Goal: Task Accomplishment & Management: Manage account settings

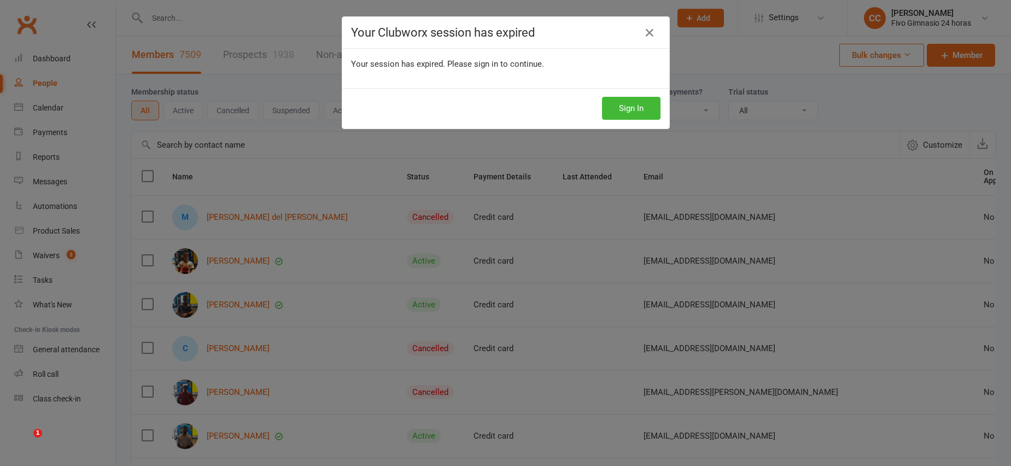
select select "100"
click at [643, 30] on icon at bounding box center [649, 32] width 13 height 13
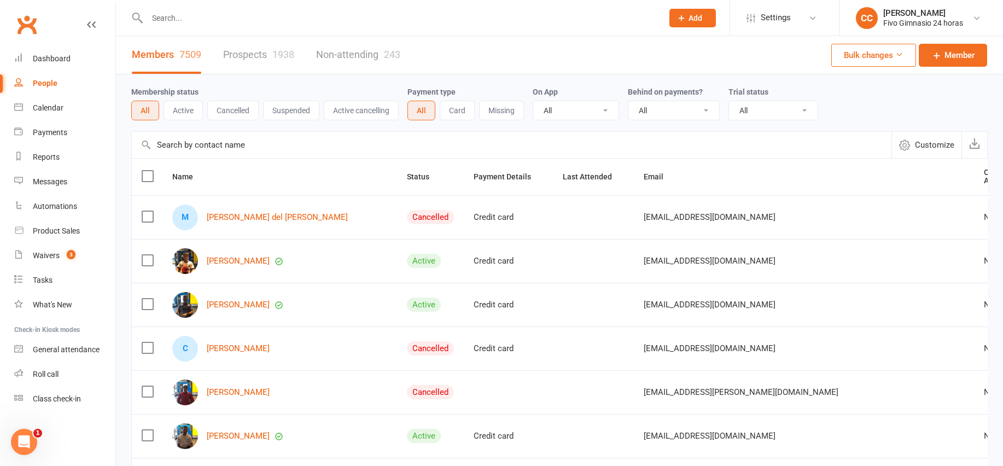
paste input "+34633728511"
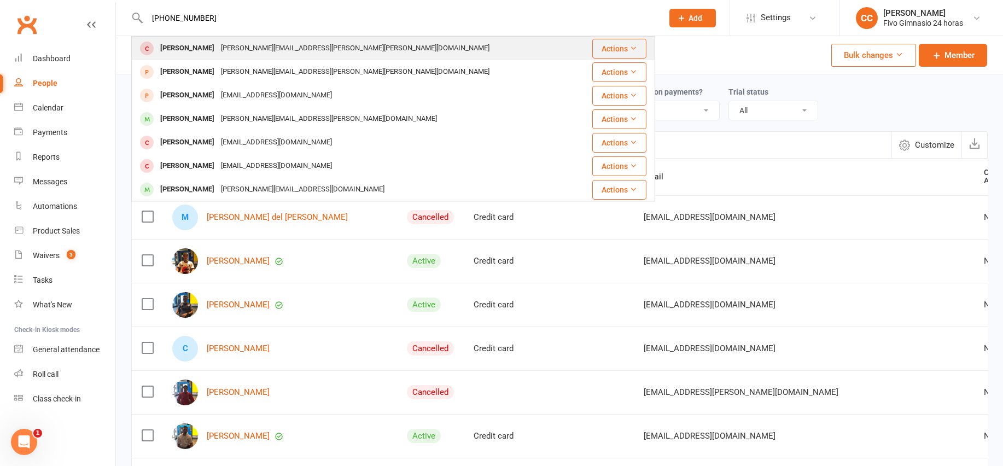
type input "+34633728511"
click at [348, 55] on div "Eva Santana Suarez eva.santana.suarez@gmail.com" at bounding box center [354, 48] width 445 height 22
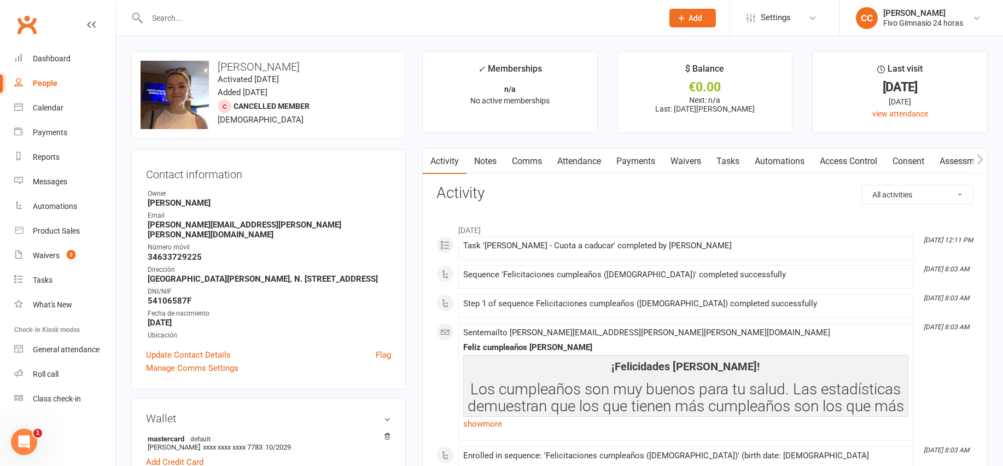
paste input "+34633728511"
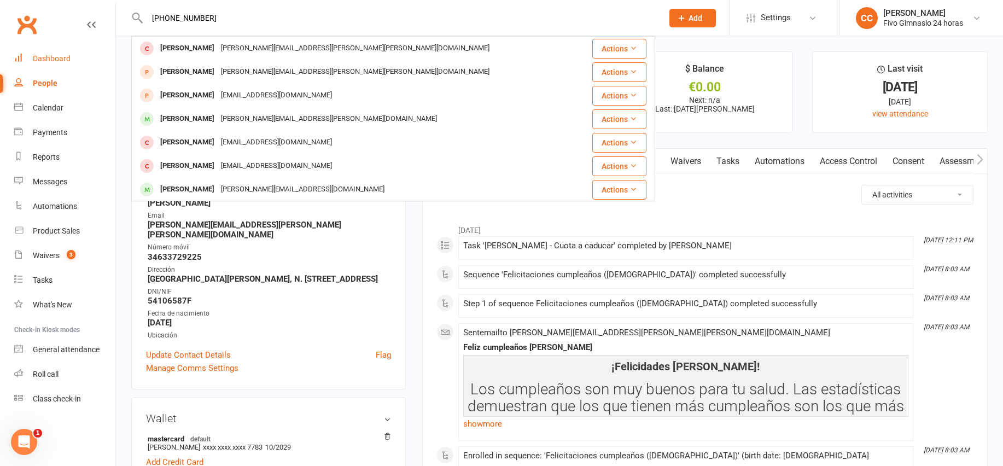
type input "+34633728511"
click at [68, 58] on div "Dashboard" at bounding box center [52, 58] width 38 height 9
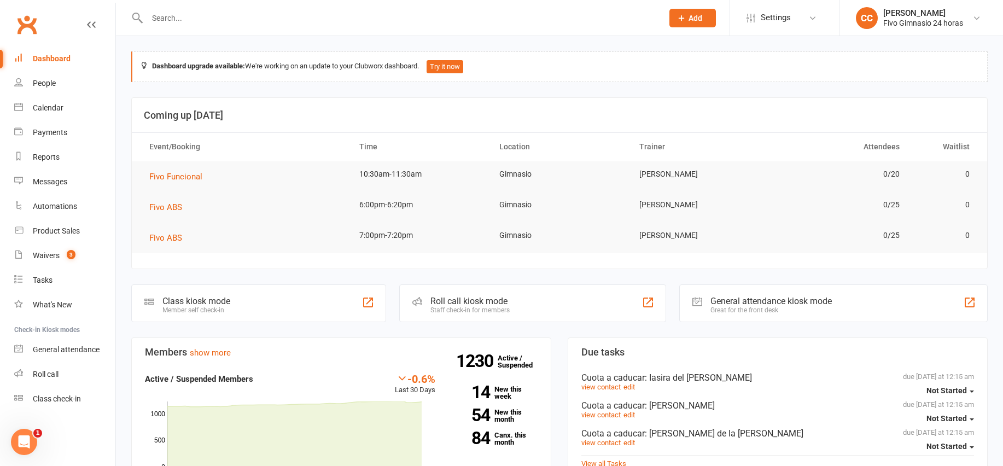
click at [50, 63] on link "Dashboard" at bounding box center [64, 58] width 101 height 25
click at [43, 276] on div "Tasks" at bounding box center [43, 280] width 20 height 9
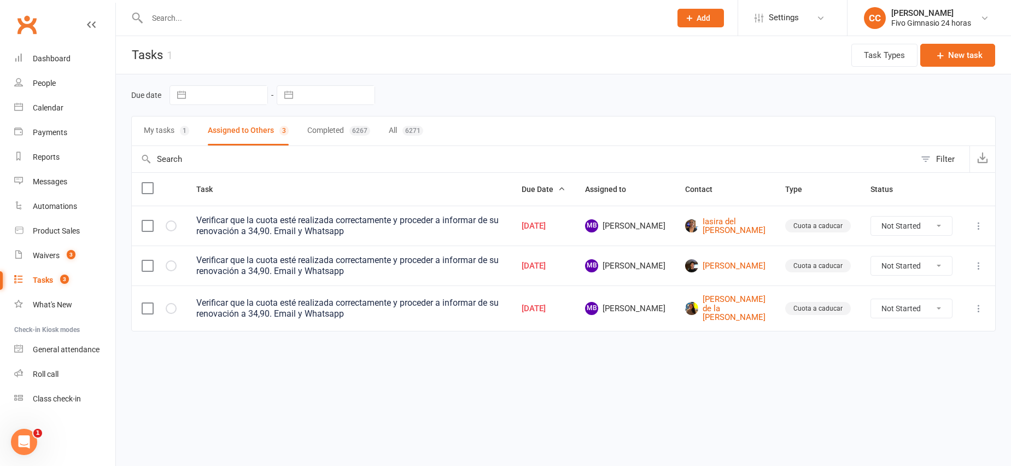
click at [903, 228] on select "Not Started In Progress Waiting Complete" at bounding box center [911, 225] width 81 height 19
select select "unstarted"
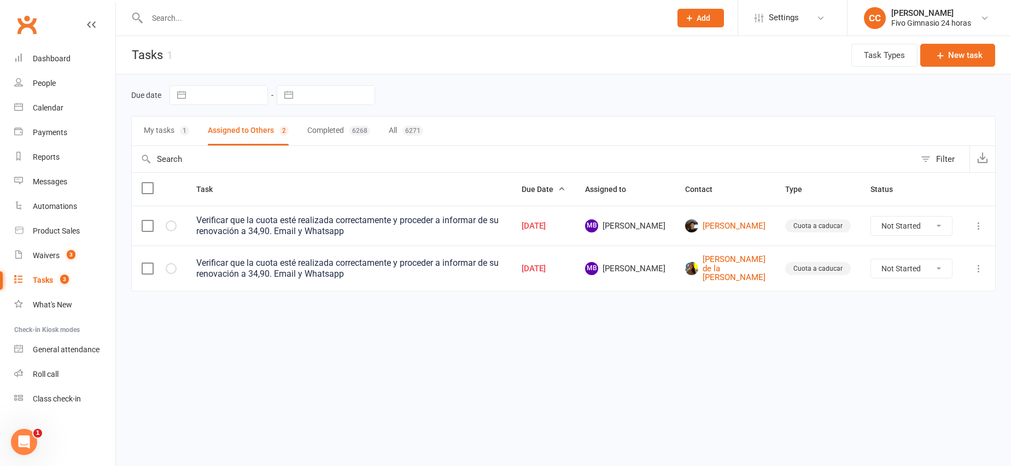
click at [895, 226] on select "Not Started In Progress Waiting Complete" at bounding box center [911, 225] width 81 height 19
select select "unstarted"
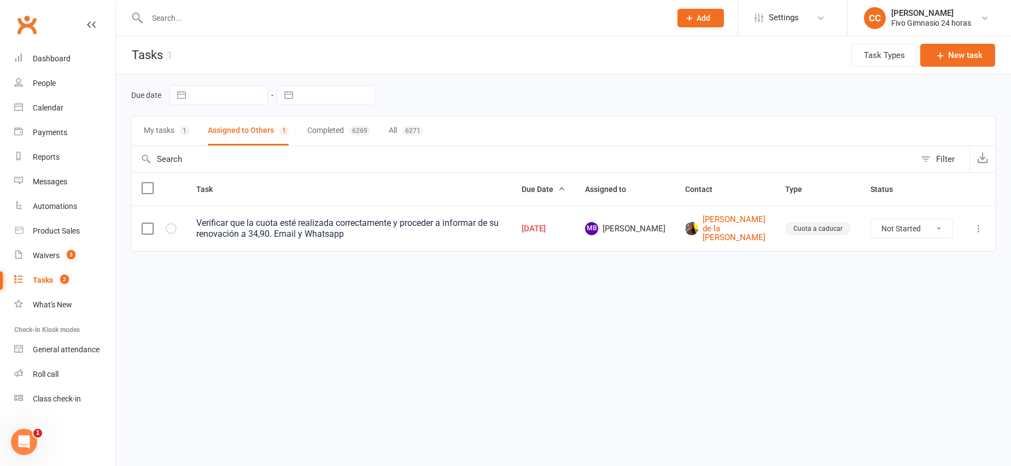
click at [917, 224] on select "Not Started In Progress Waiting Complete" at bounding box center [911, 228] width 81 height 19
select select "unstarted"
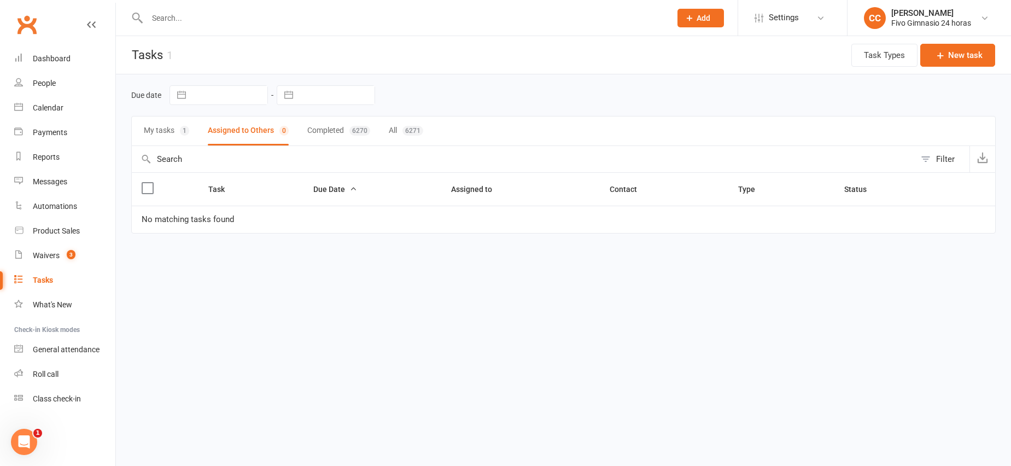
click at [242, 17] on input "text" at bounding box center [403, 17] width 519 height 15
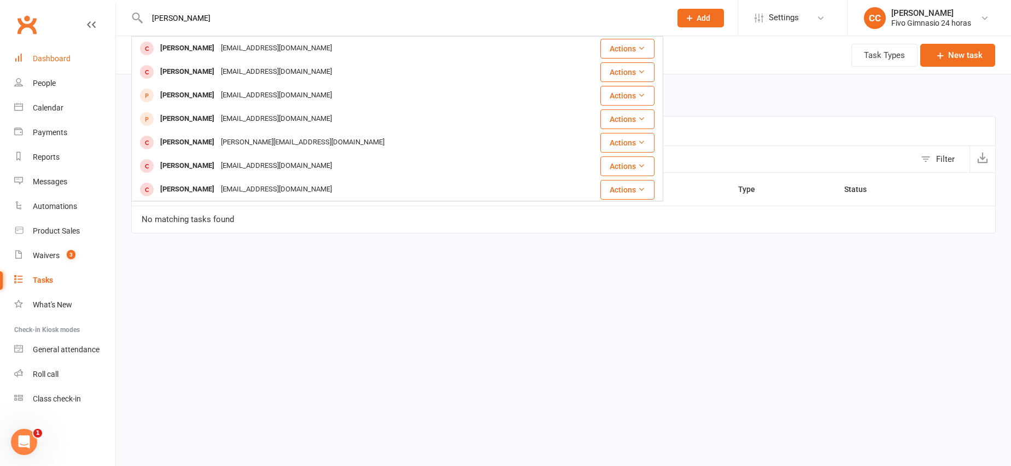
type input "[PERSON_NAME]"
click at [70, 50] on link "Dashboard" at bounding box center [64, 58] width 101 height 25
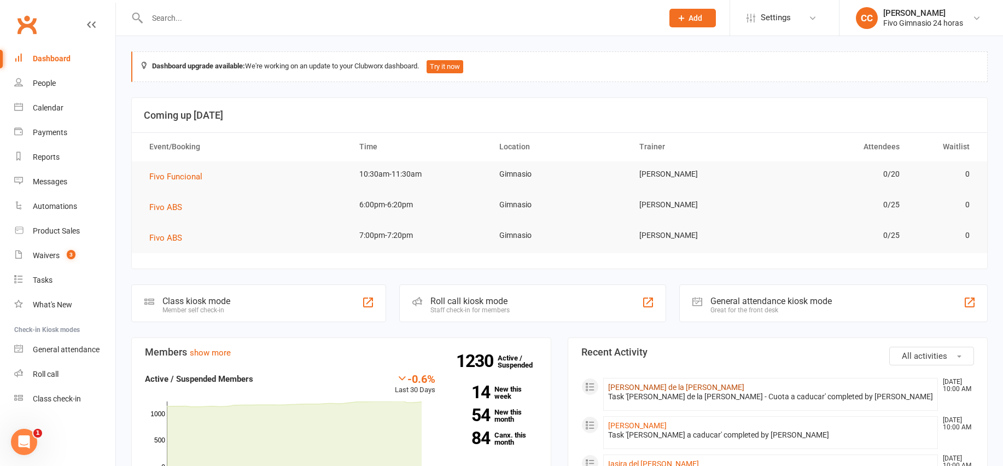
click at [687, 383] on link "[PERSON_NAME] de la [PERSON_NAME]" at bounding box center [676, 387] width 136 height 9
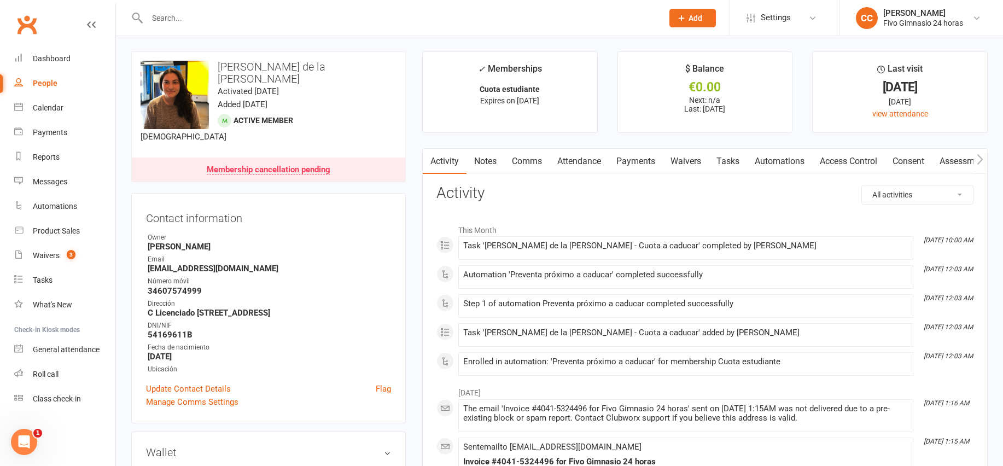
click at [635, 166] on link "Payments" at bounding box center [635, 161] width 54 height 25
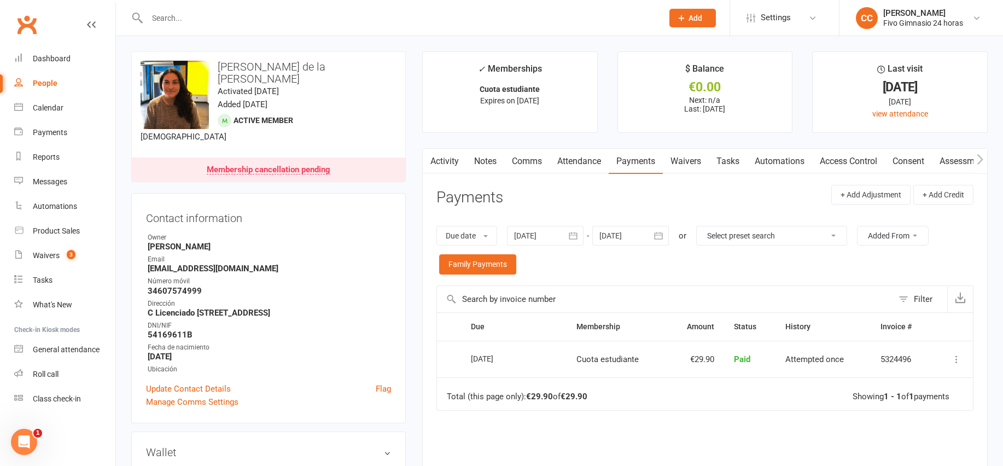
click at [442, 164] on link "Activity" at bounding box center [445, 161] width 44 height 25
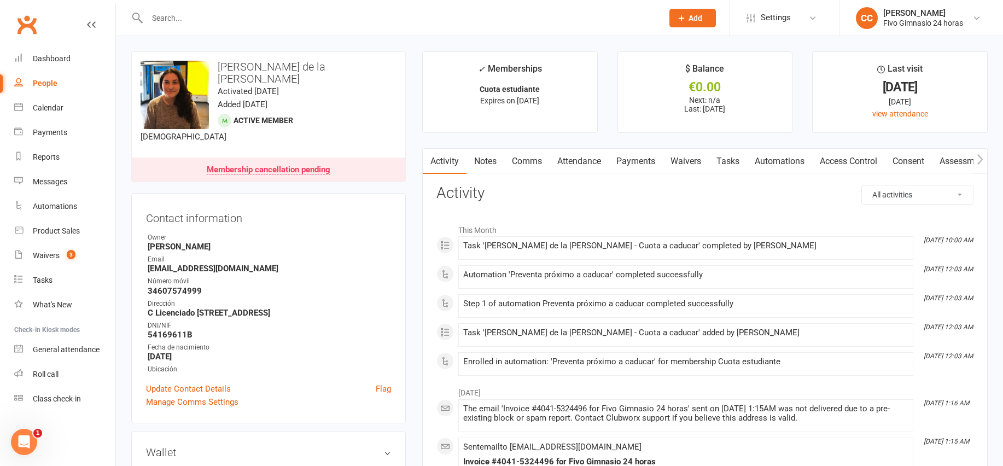
click at [526, 159] on link "Comms" at bounding box center [526, 161] width 45 height 25
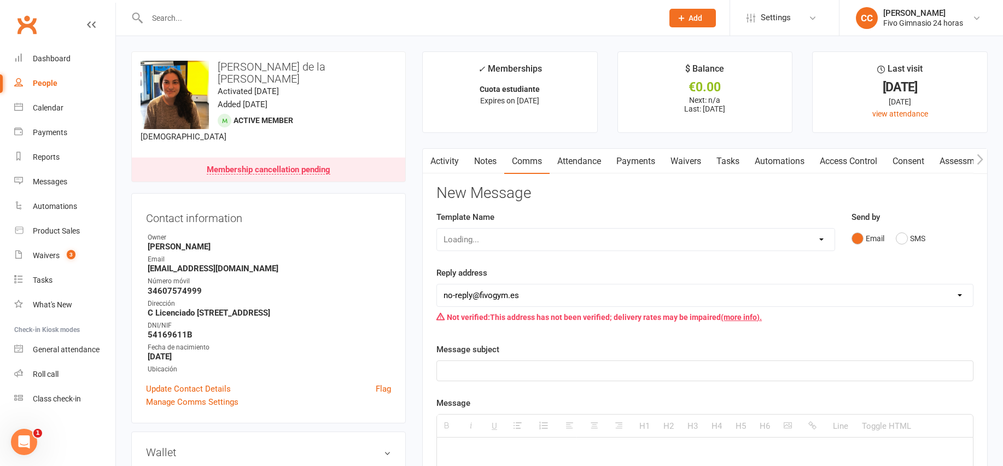
click at [554, 239] on div "Loading..." at bounding box center [635, 239] width 399 height 23
click at [555, 239] on select "Select Template [Email] Información fase 3 [Email] Aviso primero de incumplimie…" at bounding box center [635, 240] width 397 height 22
select select "18"
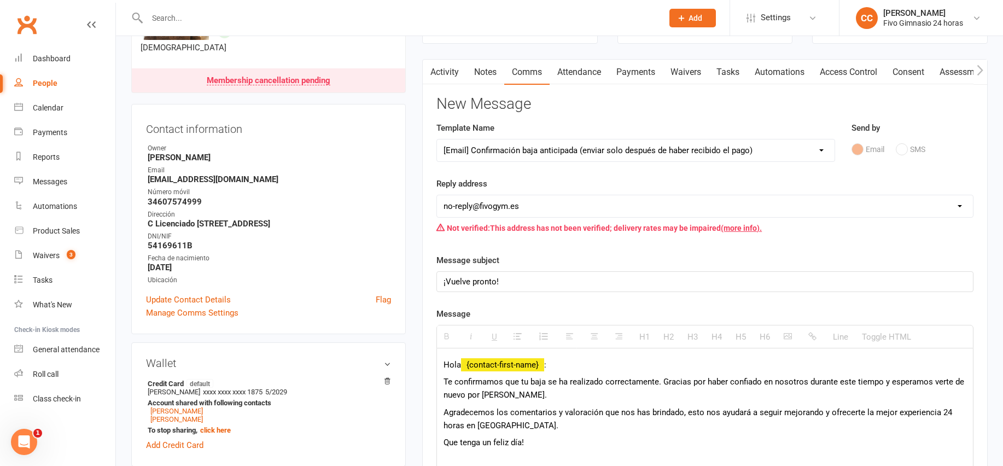
scroll to position [98, 0]
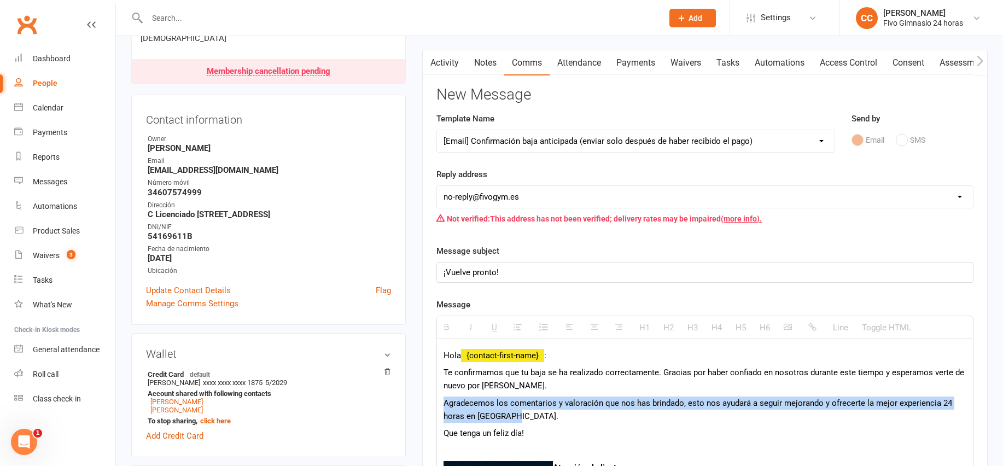
drag, startPoint x: 452, startPoint y: 406, endPoint x: 564, endPoint y: 421, distance: 113.7
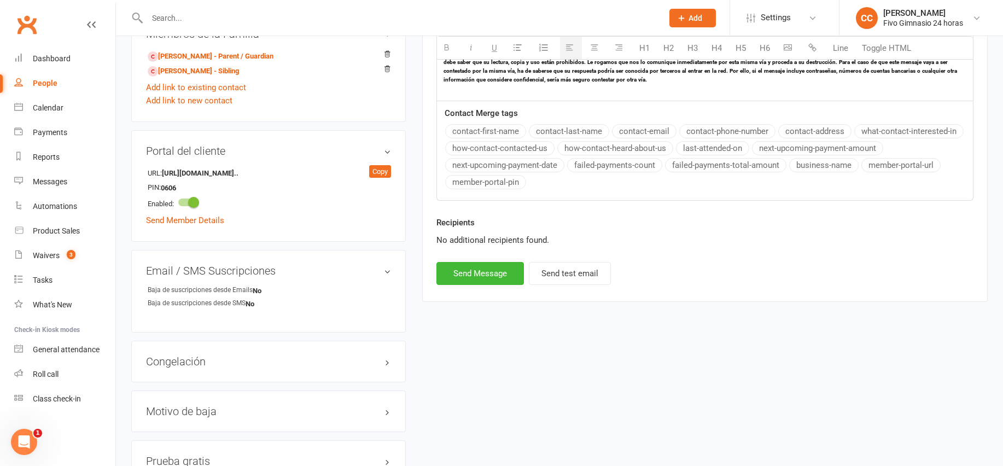
scroll to position [832, 0]
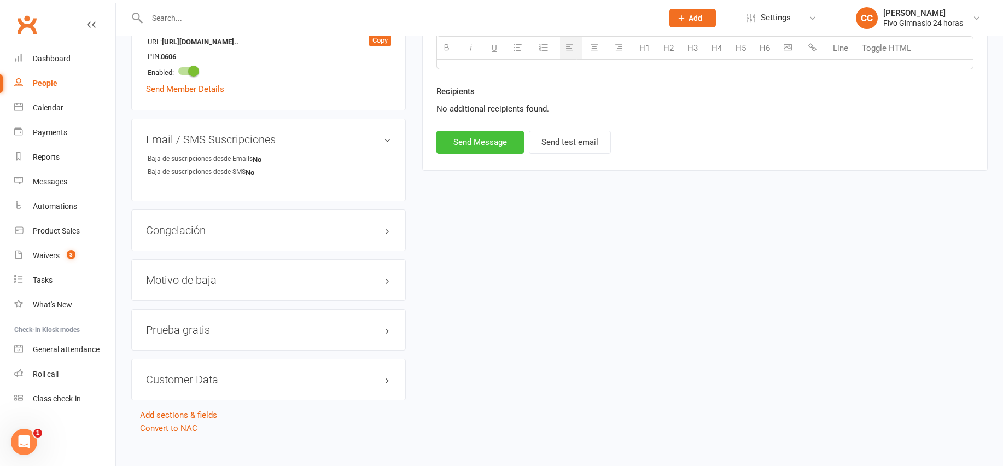
click at [475, 145] on button "Send Message" at bounding box center [479, 142] width 87 height 23
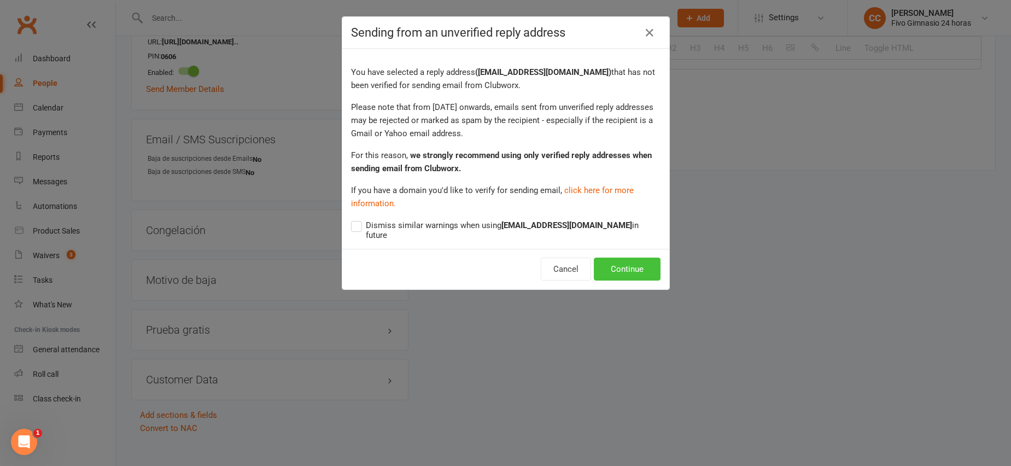
click at [618, 257] on button "Continue" at bounding box center [627, 268] width 67 height 23
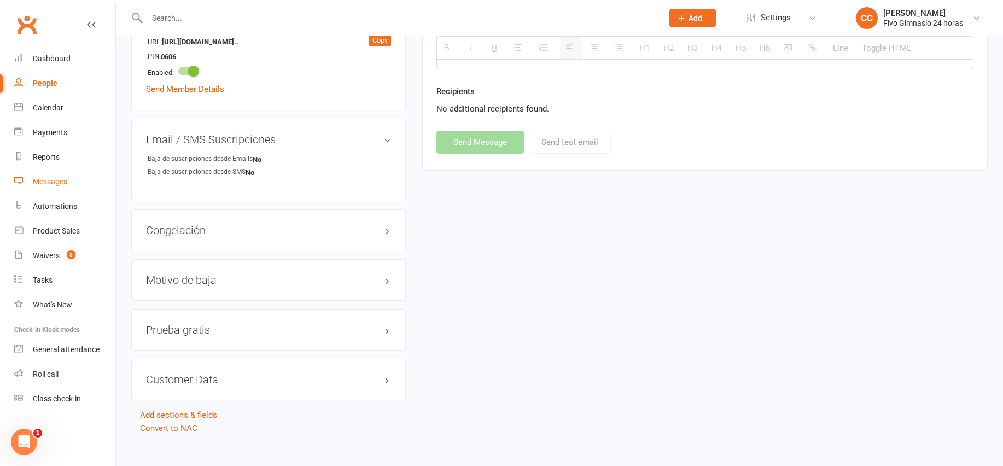
select select
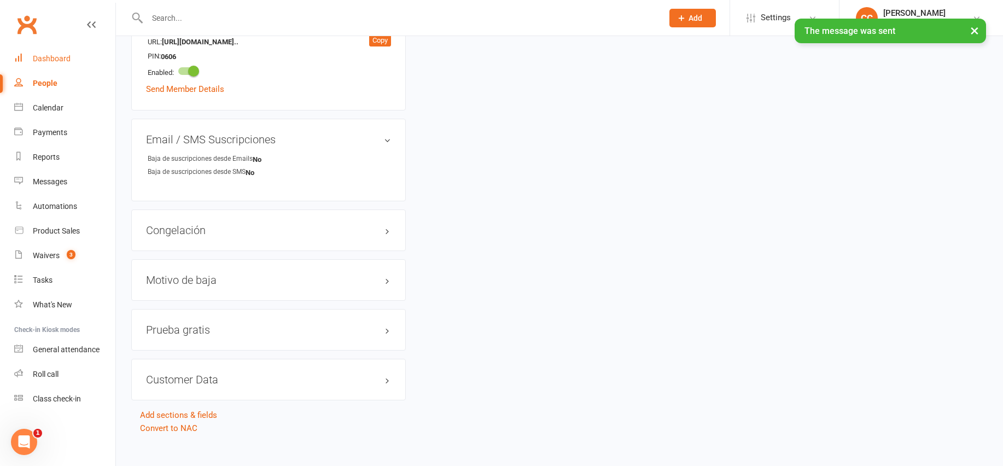
click at [54, 49] on link "Dashboard" at bounding box center [64, 58] width 101 height 25
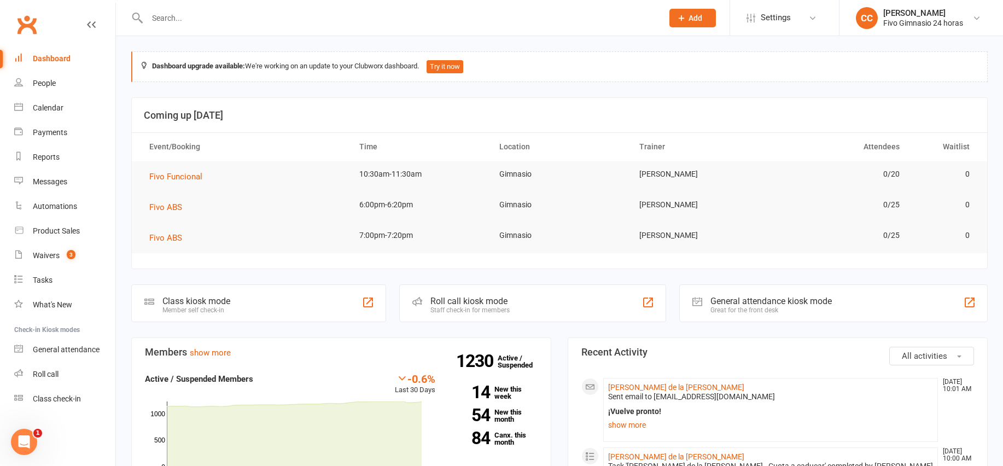
click at [48, 51] on link "Dashboard" at bounding box center [64, 58] width 101 height 25
click at [157, 25] on div at bounding box center [393, 18] width 524 height 36
click at [158, 24] on input "text" at bounding box center [399, 17] width 511 height 15
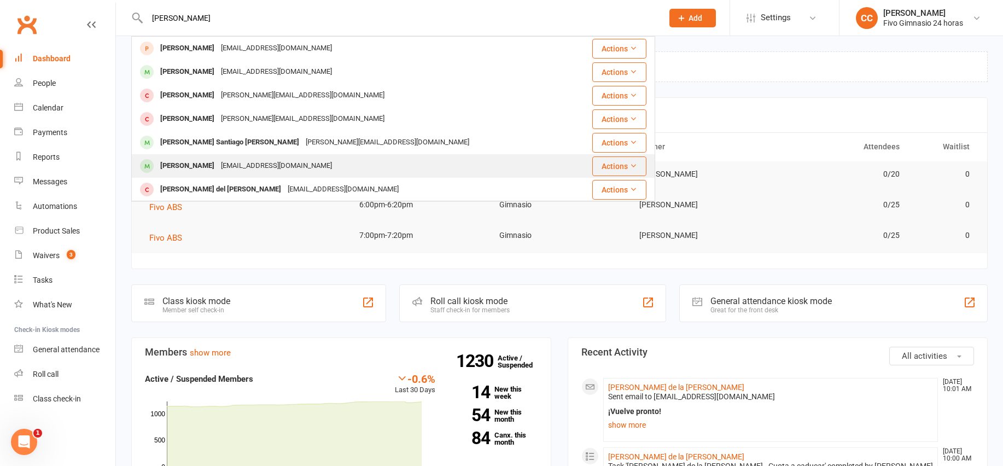
type input "[PERSON_NAME]"
click at [218, 158] on div "[PERSON_NAME]" at bounding box center [187, 166] width 61 height 16
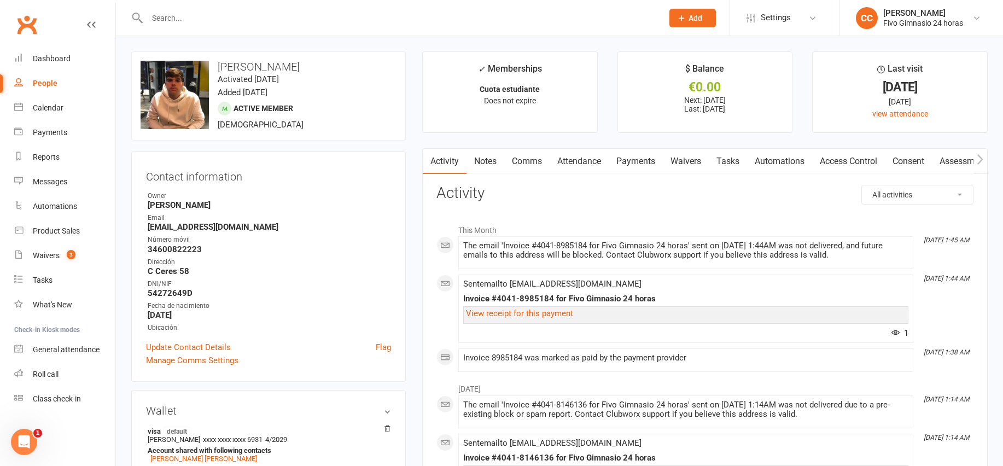
click at [631, 163] on link "Payments" at bounding box center [635, 161] width 54 height 25
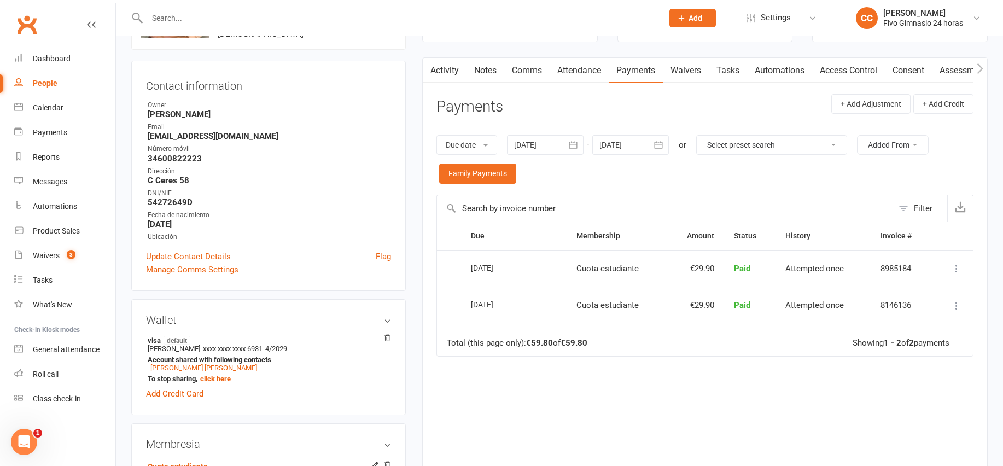
scroll to position [212, 0]
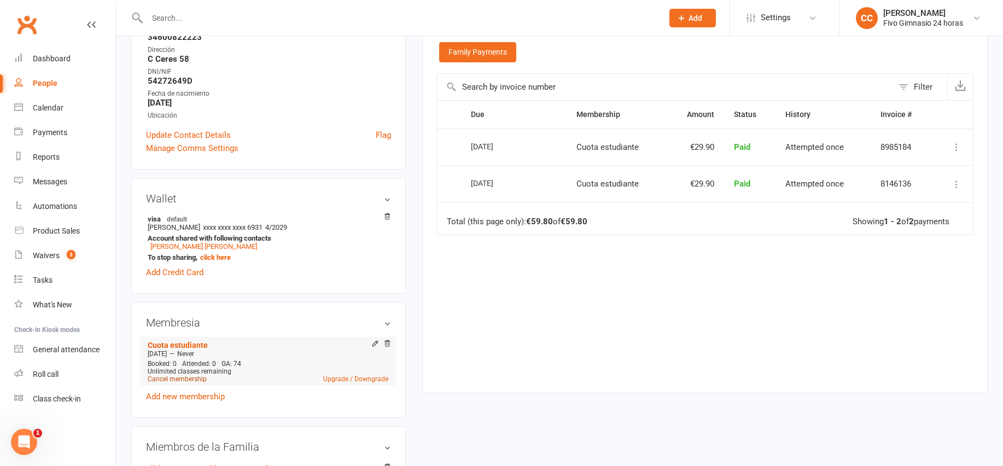
click at [173, 381] on link "Cancel membership" at bounding box center [177, 379] width 59 height 8
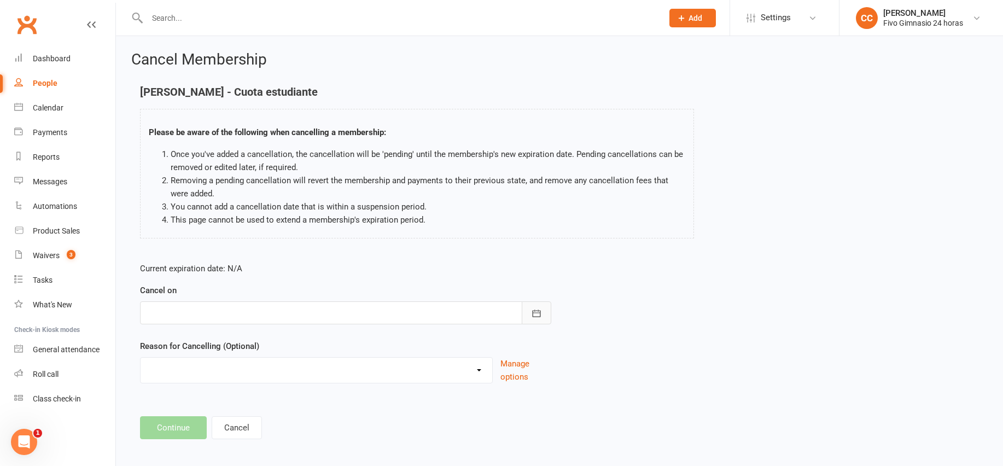
click at [529, 305] on button "button" at bounding box center [537, 312] width 30 height 23
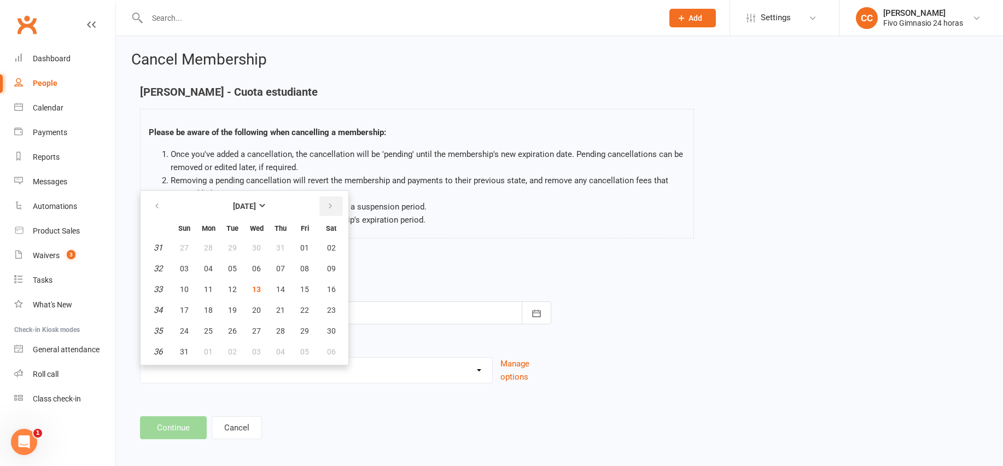
click at [328, 198] on button "button" at bounding box center [331, 206] width 24 height 20
click at [330, 266] on span "13" at bounding box center [331, 268] width 9 height 9
type input "[DATE]"
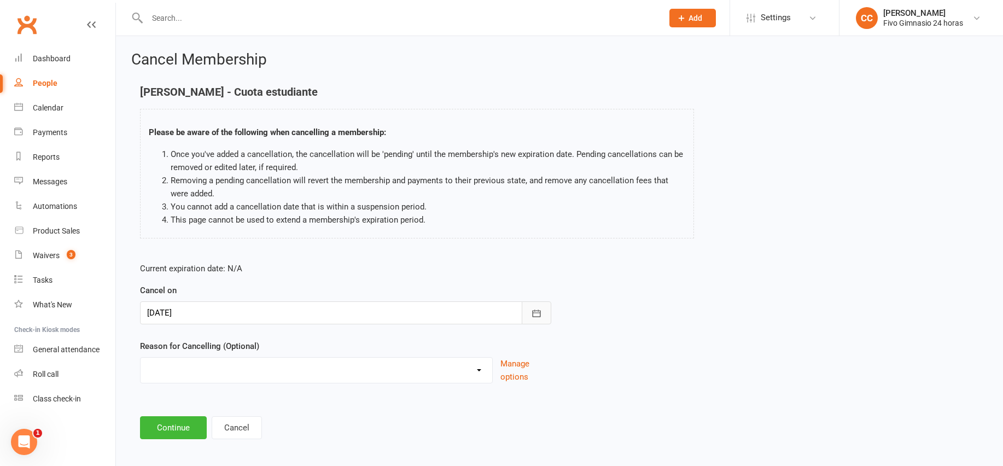
click at [538, 320] on button "button" at bounding box center [537, 312] width 30 height 23
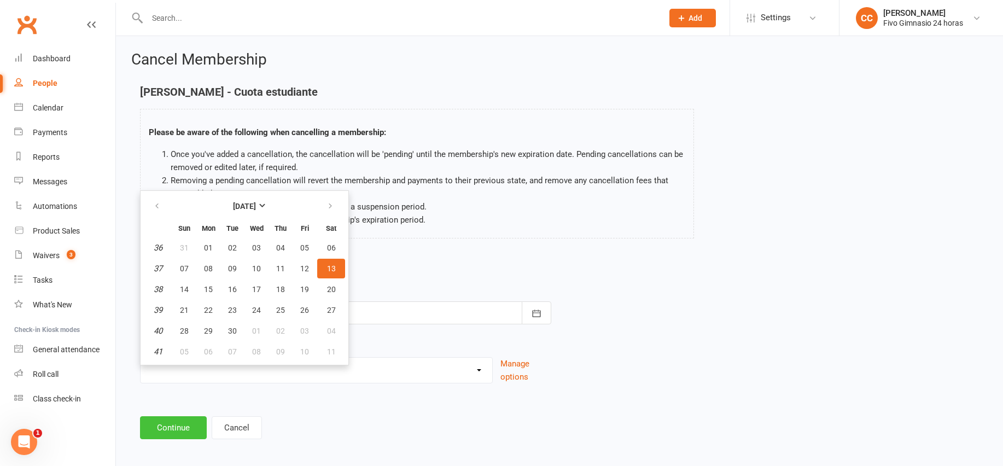
click at [178, 423] on button "Continue" at bounding box center [173, 427] width 67 height 23
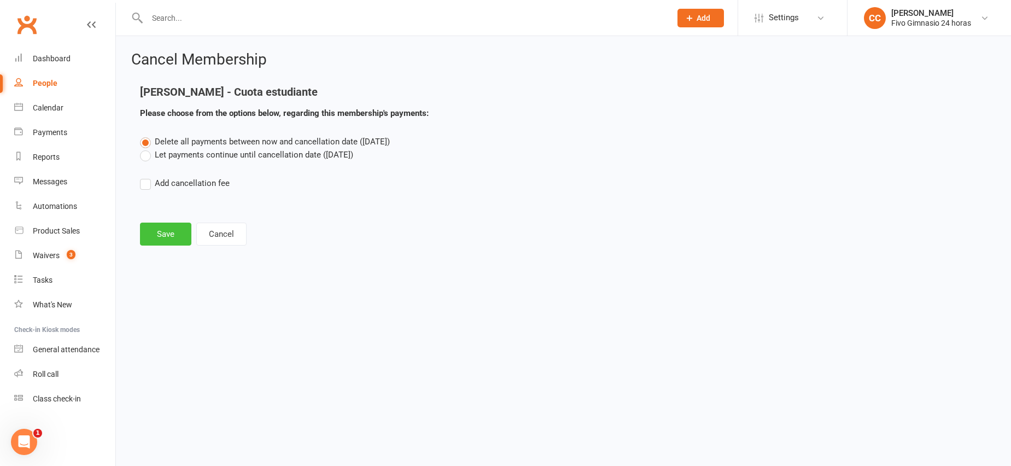
click at [175, 233] on button "Save" at bounding box center [165, 234] width 51 height 23
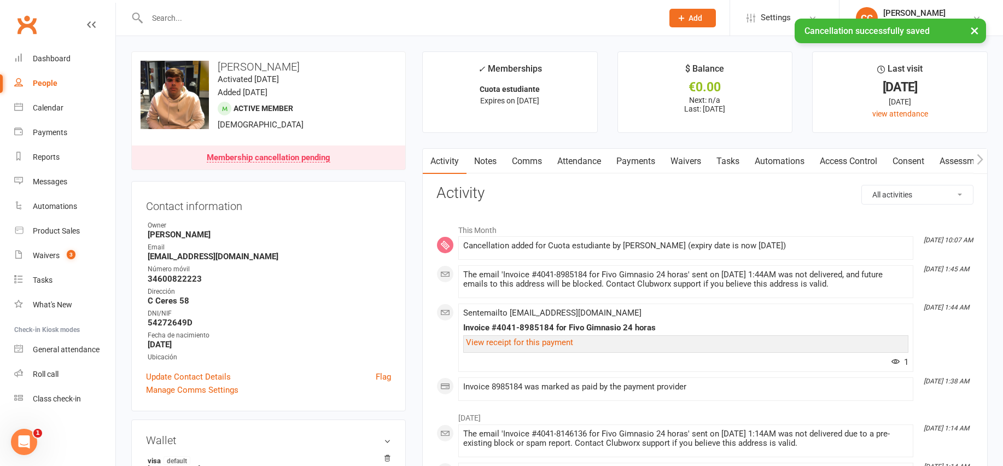
click at [535, 162] on link "Comms" at bounding box center [526, 161] width 45 height 25
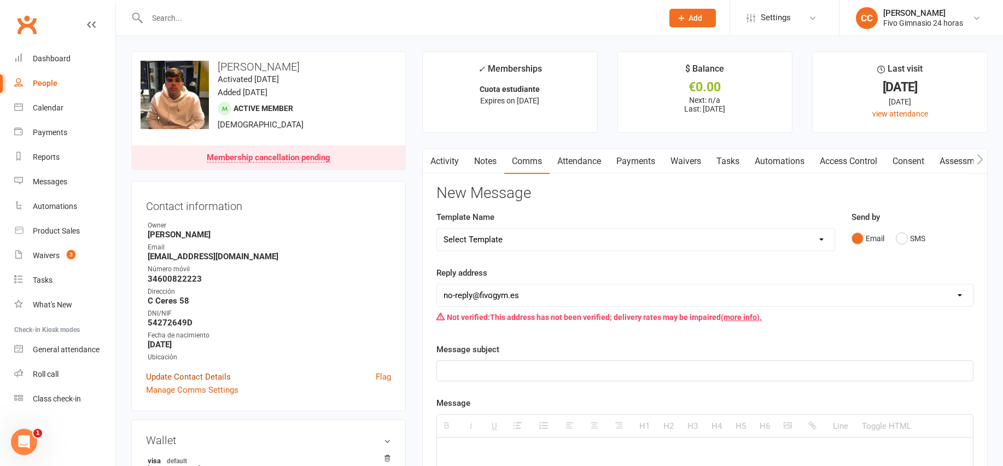
click at [206, 373] on link "Update Contact Details" at bounding box center [188, 376] width 85 height 13
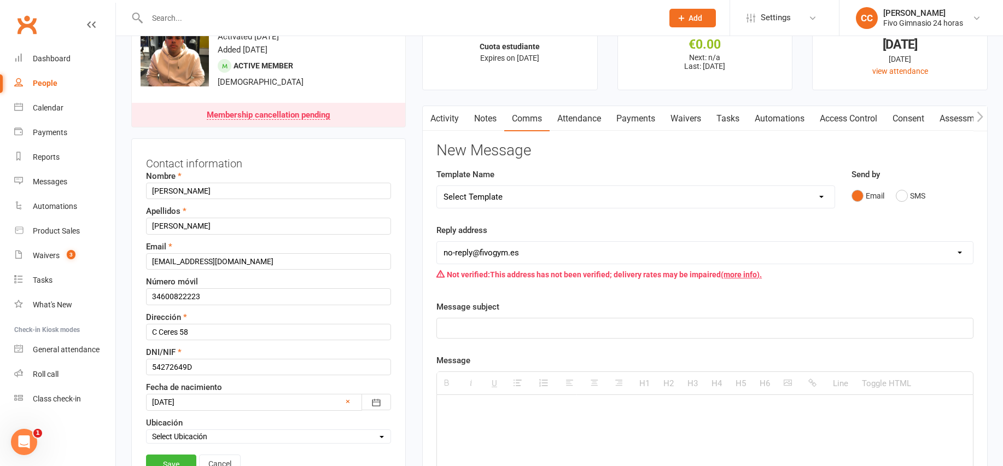
scroll to position [51, 0]
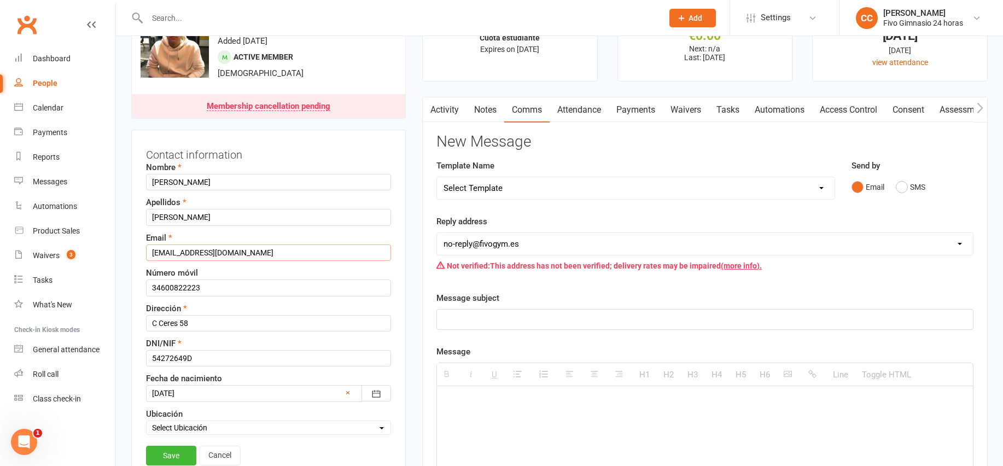
drag, startPoint x: 248, startPoint y: 255, endPoint x: 159, endPoint y: 265, distance: 90.2
click at [146, 254] on input "[EMAIL_ADDRESS][DOMAIN_NAME]" at bounding box center [268, 252] width 245 height 16
type input "[EMAIL_ADDRESS][DOMAIN_NAME]"
click at [166, 453] on link "Save" at bounding box center [171, 456] width 50 height 20
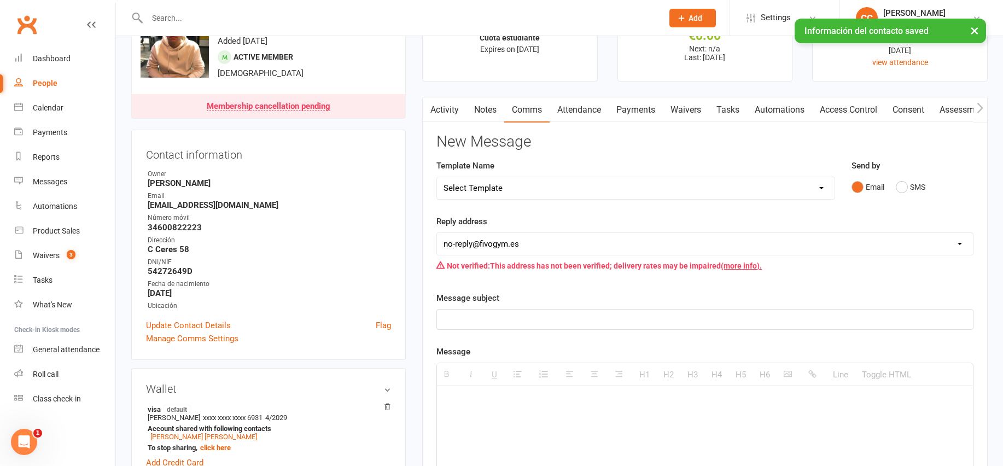
click at [640, 194] on select "Select Template [Email] Información fase 3 [Email] Aviso primero de incumplimie…" at bounding box center [635, 188] width 397 height 22
select select "18"
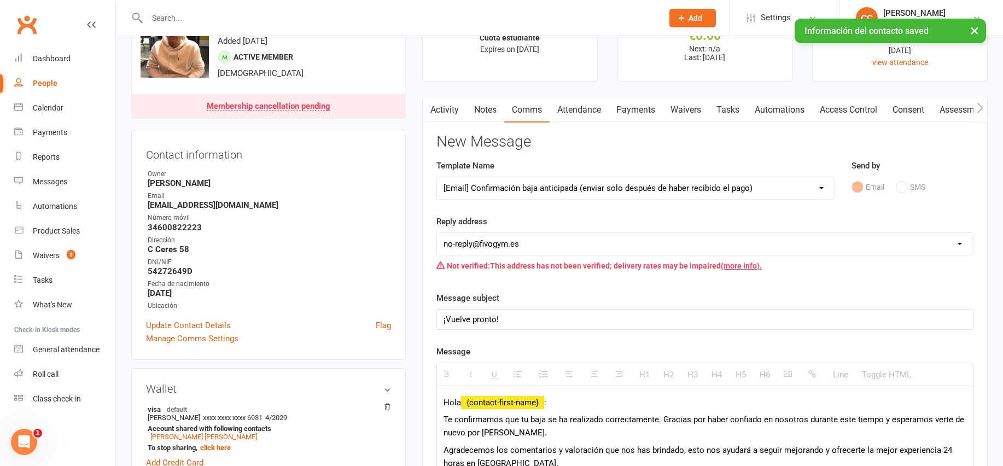
scroll to position [154, 0]
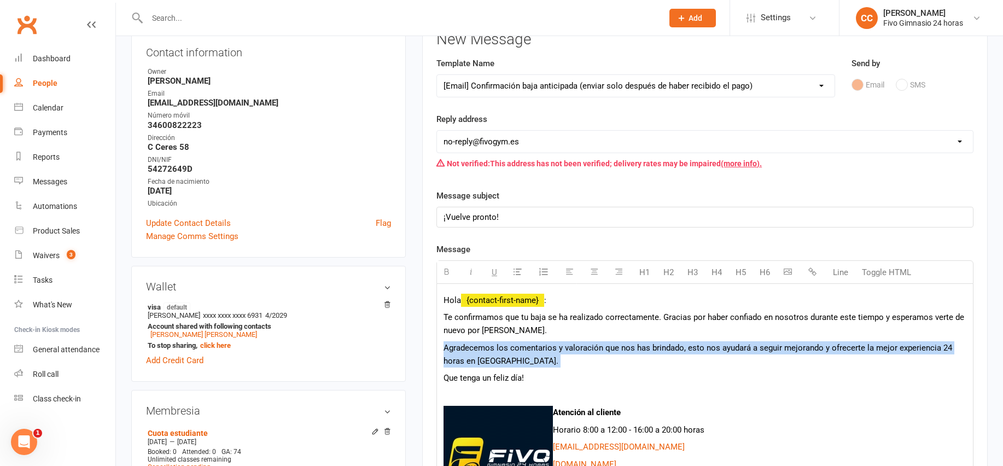
drag, startPoint x: 442, startPoint y: 350, endPoint x: 551, endPoint y: 367, distance: 110.7
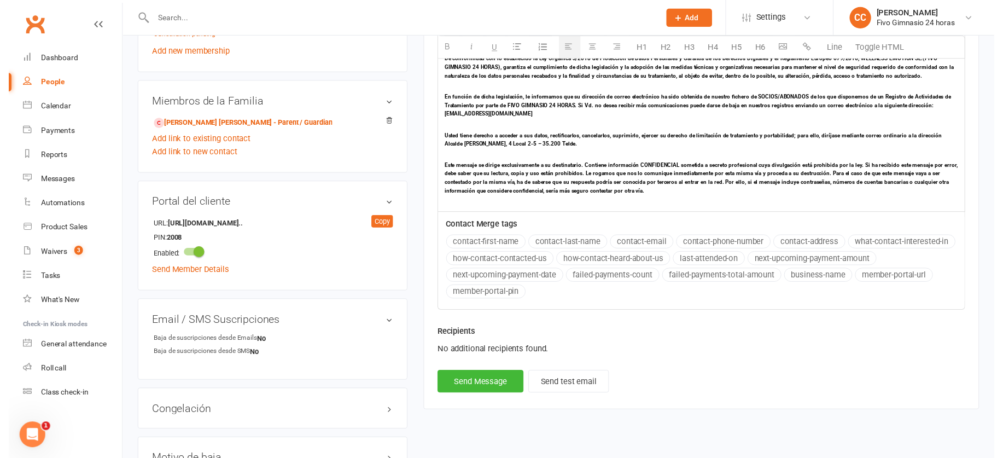
scroll to position [636, 0]
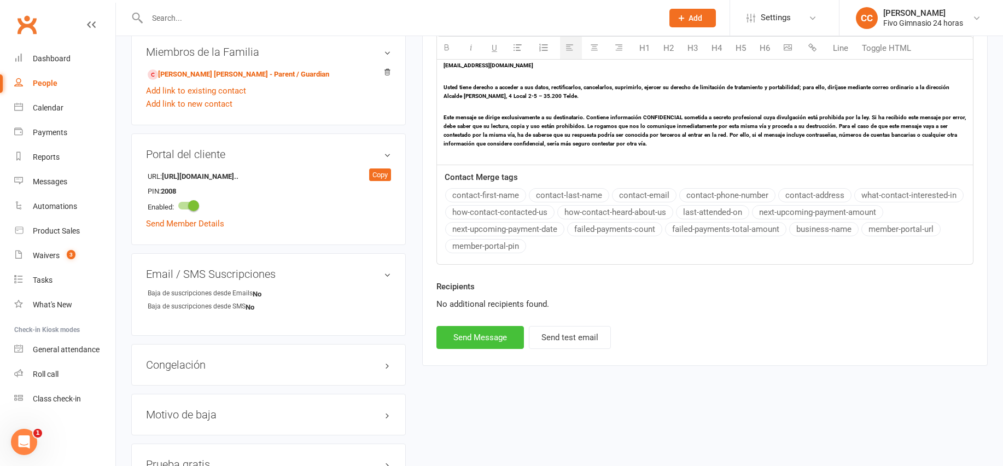
click at [488, 346] on button "Send Message" at bounding box center [479, 337] width 87 height 23
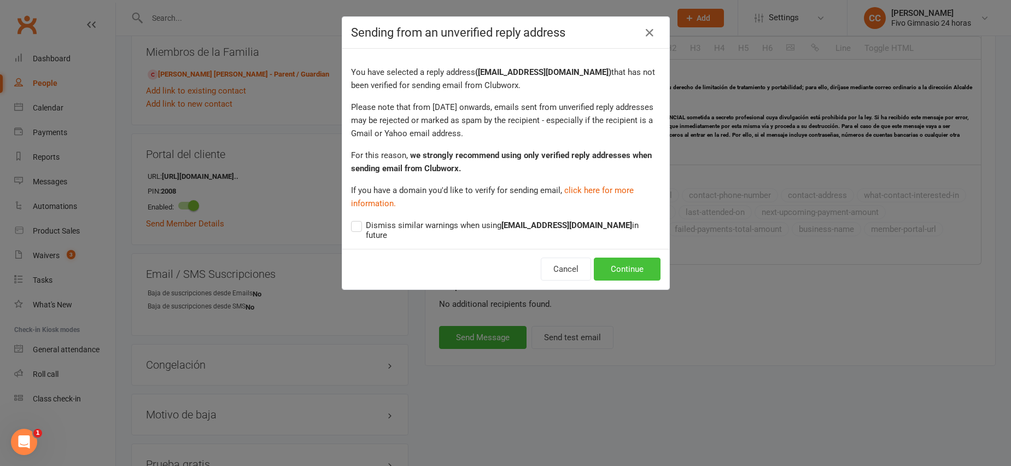
click at [629, 259] on button "Continue" at bounding box center [627, 268] width 67 height 23
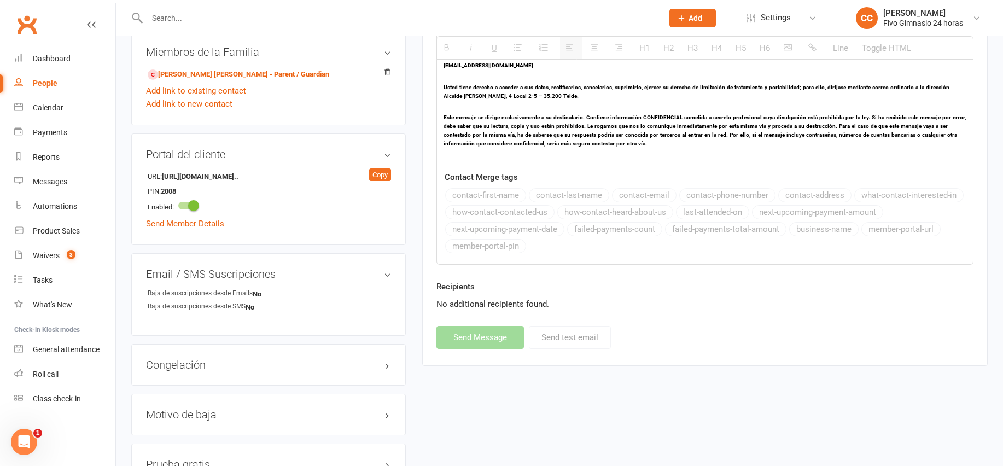
select select
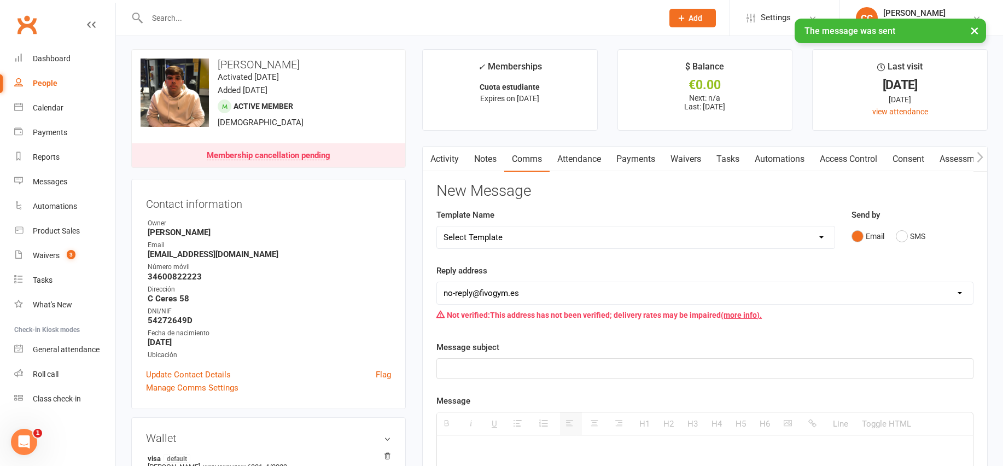
scroll to position [0, 0]
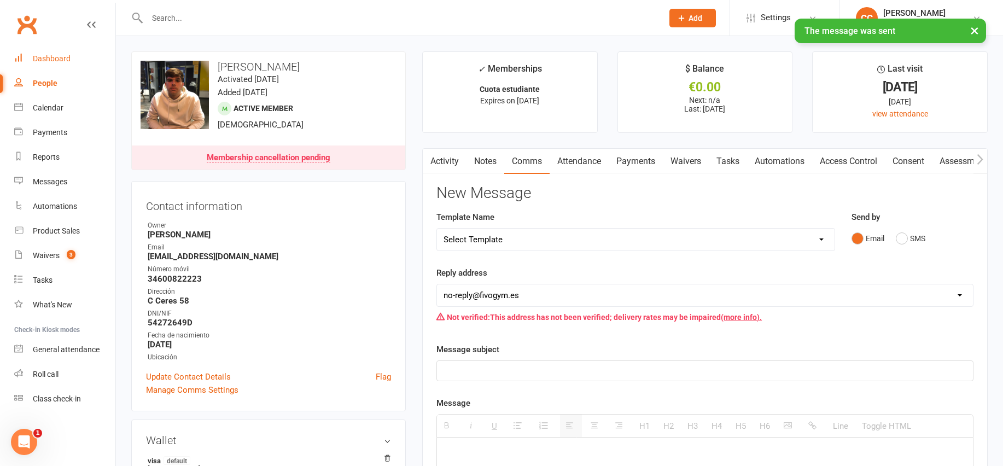
click at [48, 59] on div "Dashboard" at bounding box center [52, 58] width 38 height 9
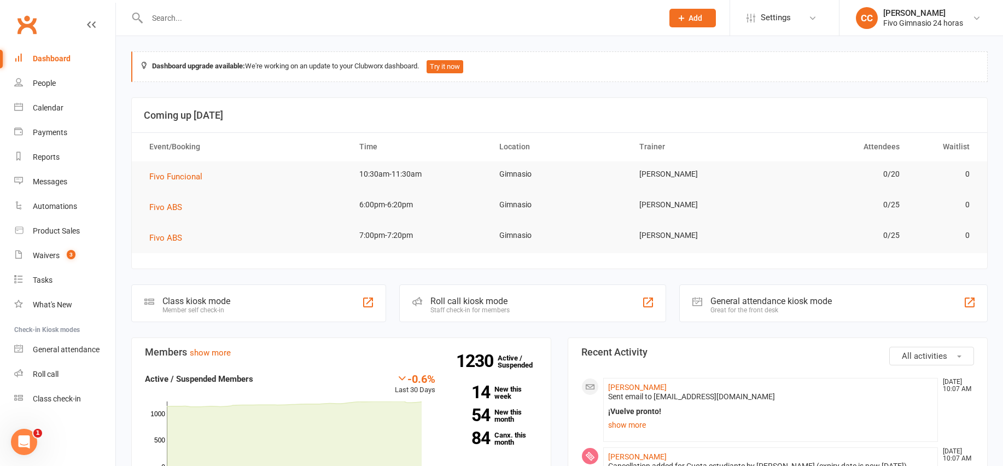
click at [33, 59] on div "Dashboard" at bounding box center [52, 58] width 38 height 9
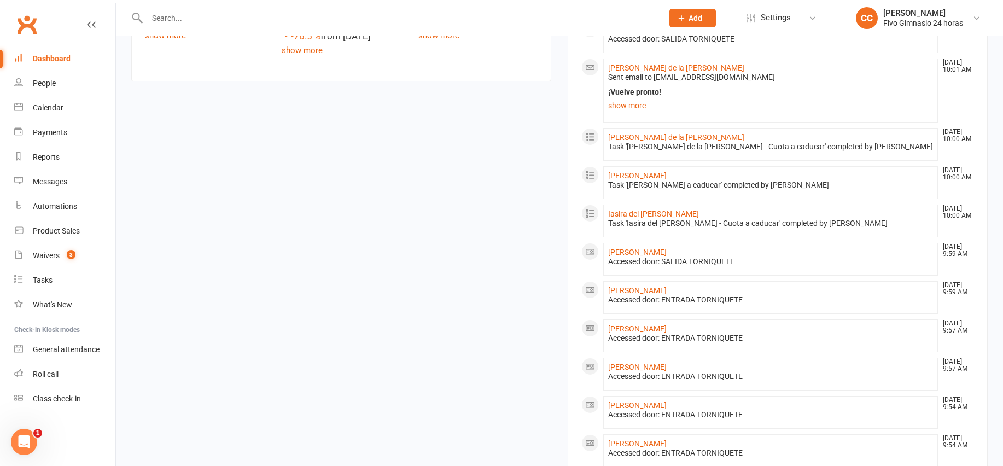
scroll to position [600, 0]
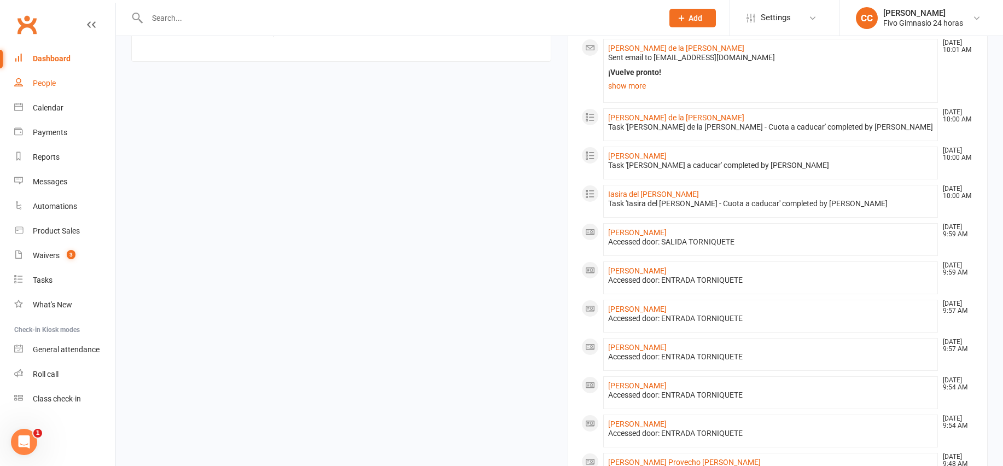
click at [59, 87] on link "People" at bounding box center [64, 83] width 101 height 25
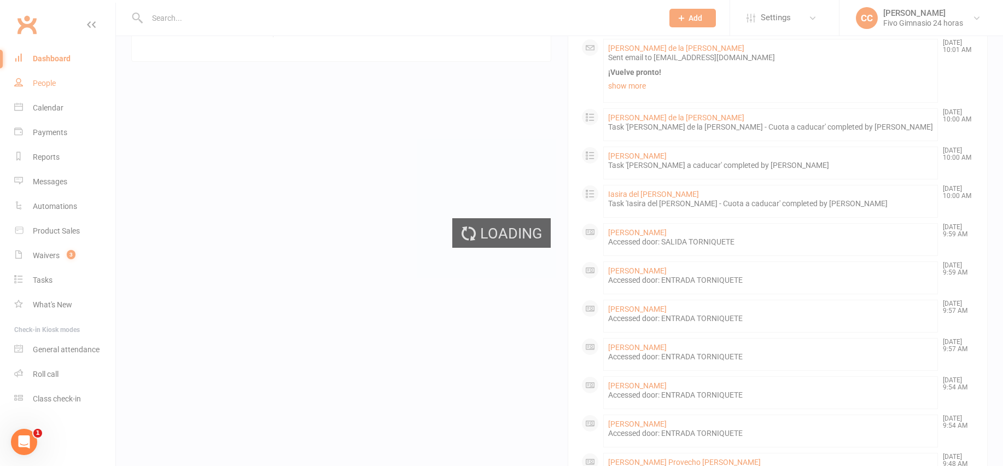
select select "100"
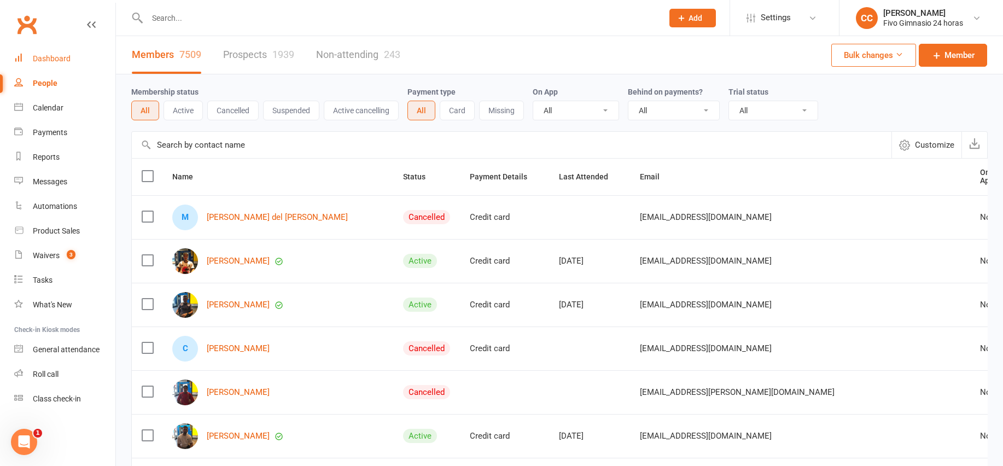
click at [65, 57] on div "Dashboard" at bounding box center [52, 58] width 38 height 9
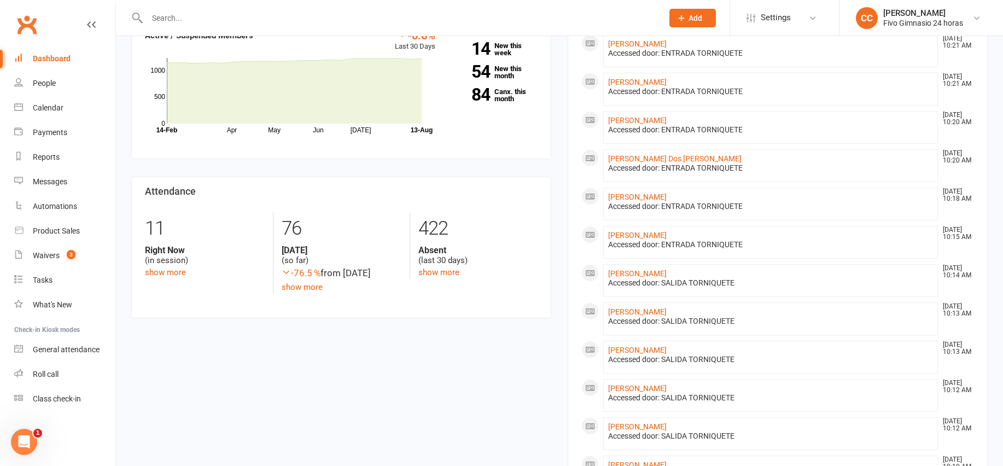
scroll to position [389, 0]
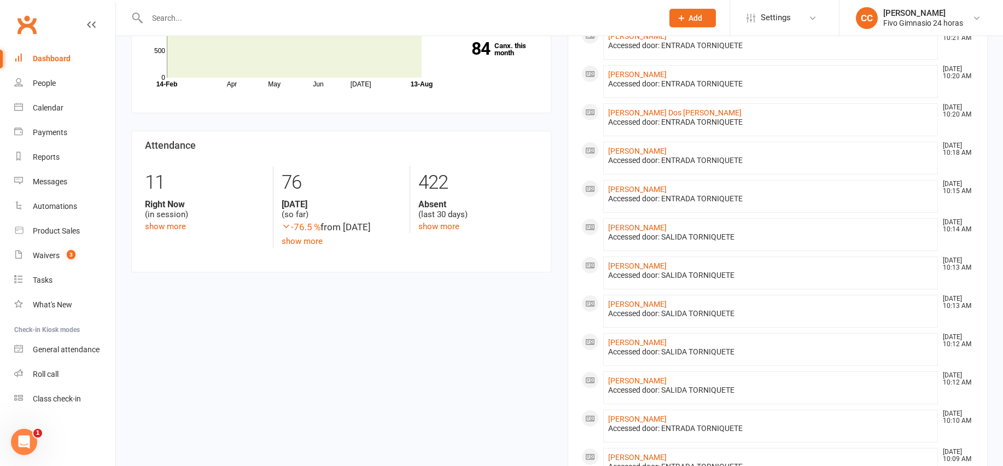
click at [42, 53] on link "Dashboard" at bounding box center [64, 58] width 101 height 25
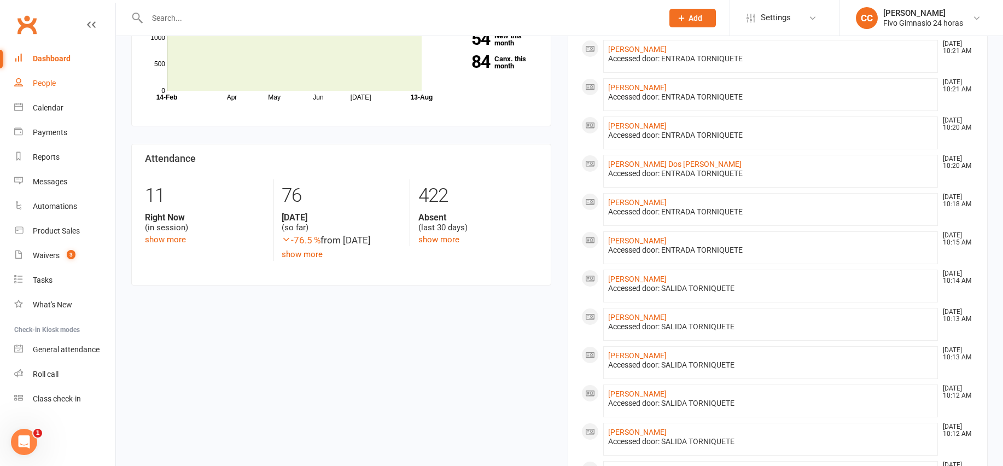
click at [48, 73] on link "People" at bounding box center [64, 83] width 101 height 25
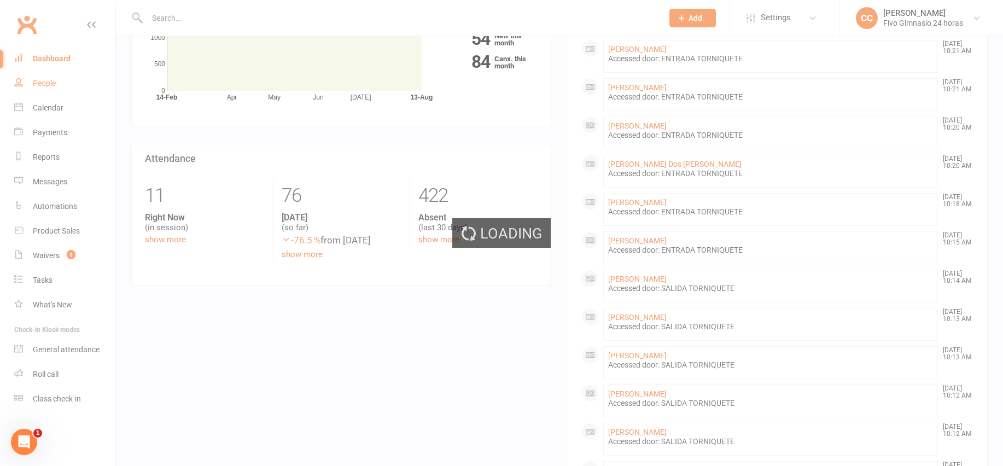
select select "100"
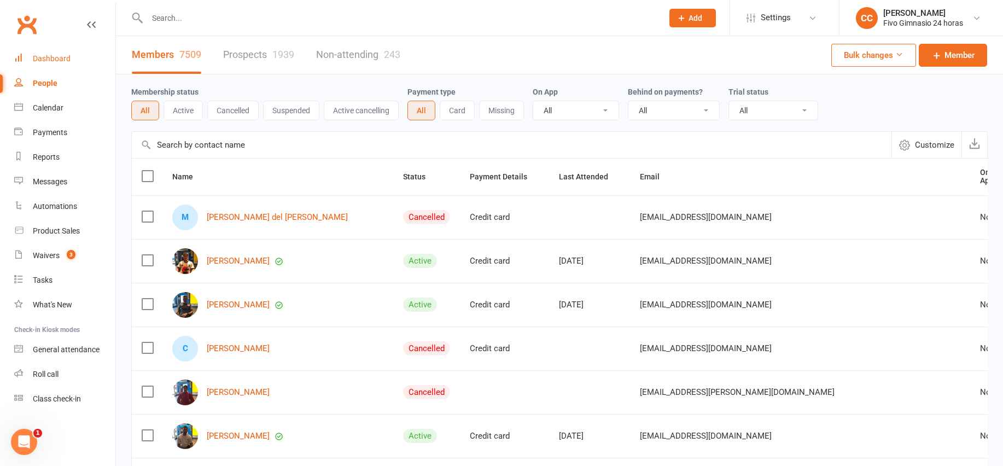
click at [23, 66] on link "Dashboard" at bounding box center [64, 58] width 101 height 25
